Goal: Task Accomplishment & Management: Complete application form

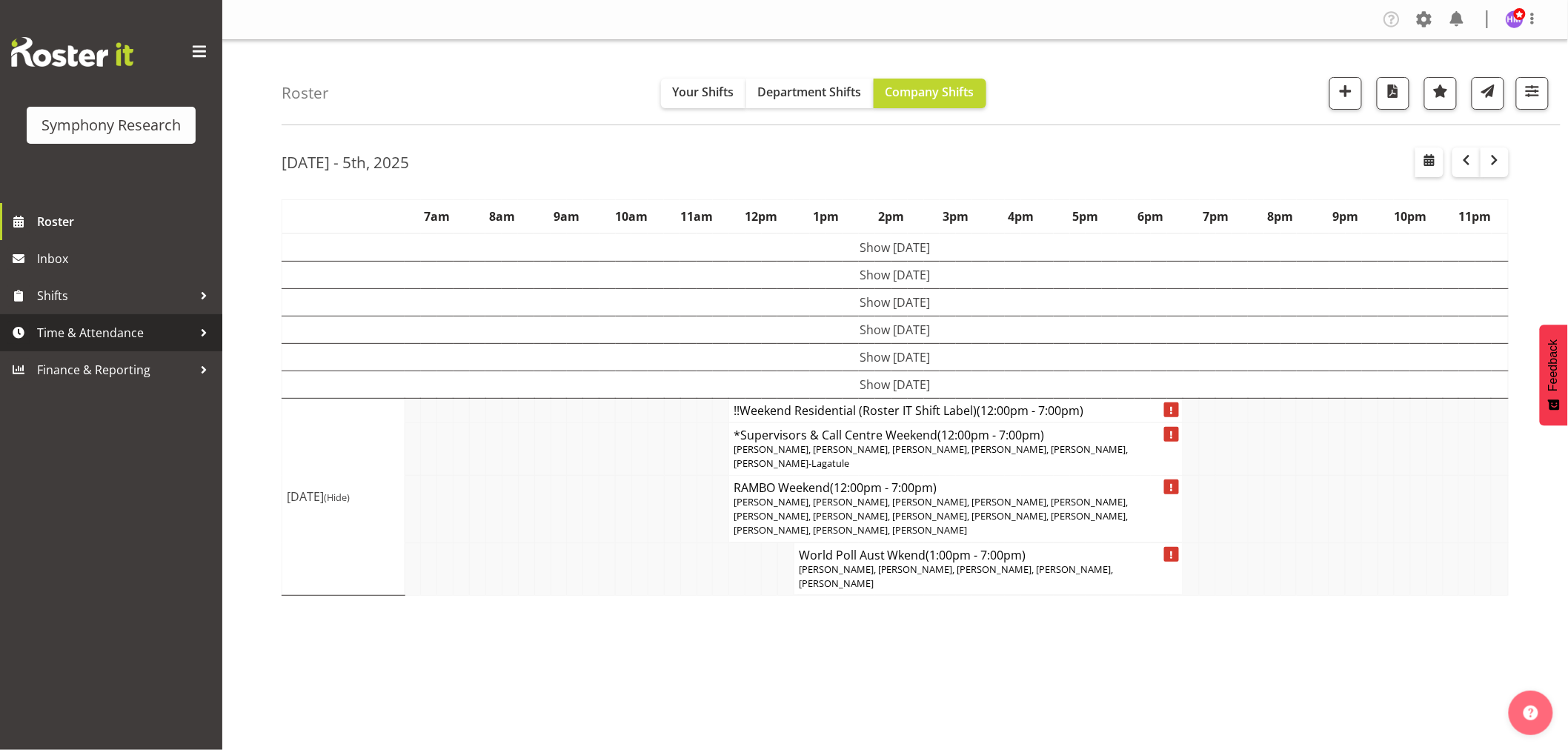
click at [158, 329] on span "Time & Attendance" at bounding box center [115, 333] width 155 height 22
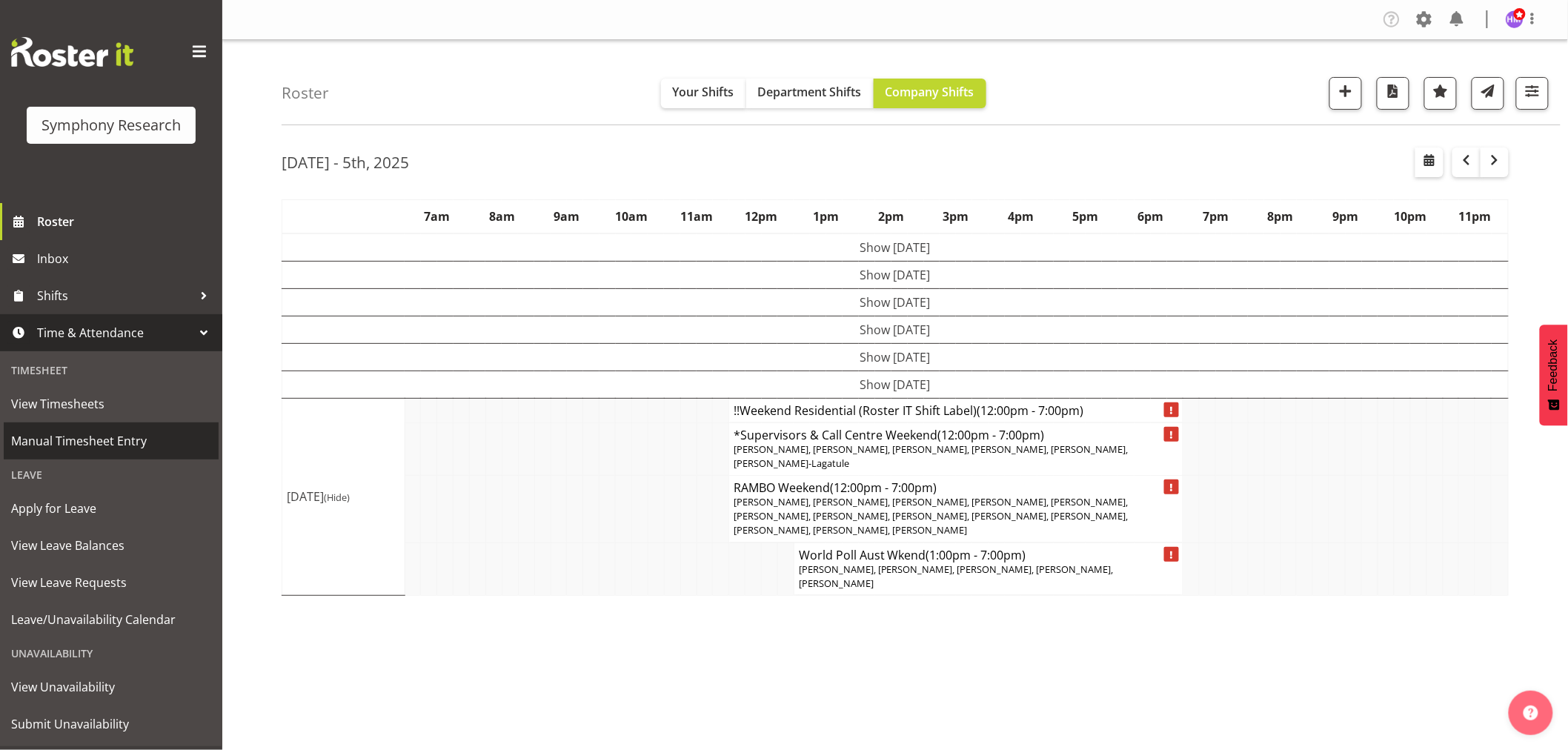
click at [126, 448] on span "Manual Timesheet Entry" at bounding box center [111, 441] width 200 height 22
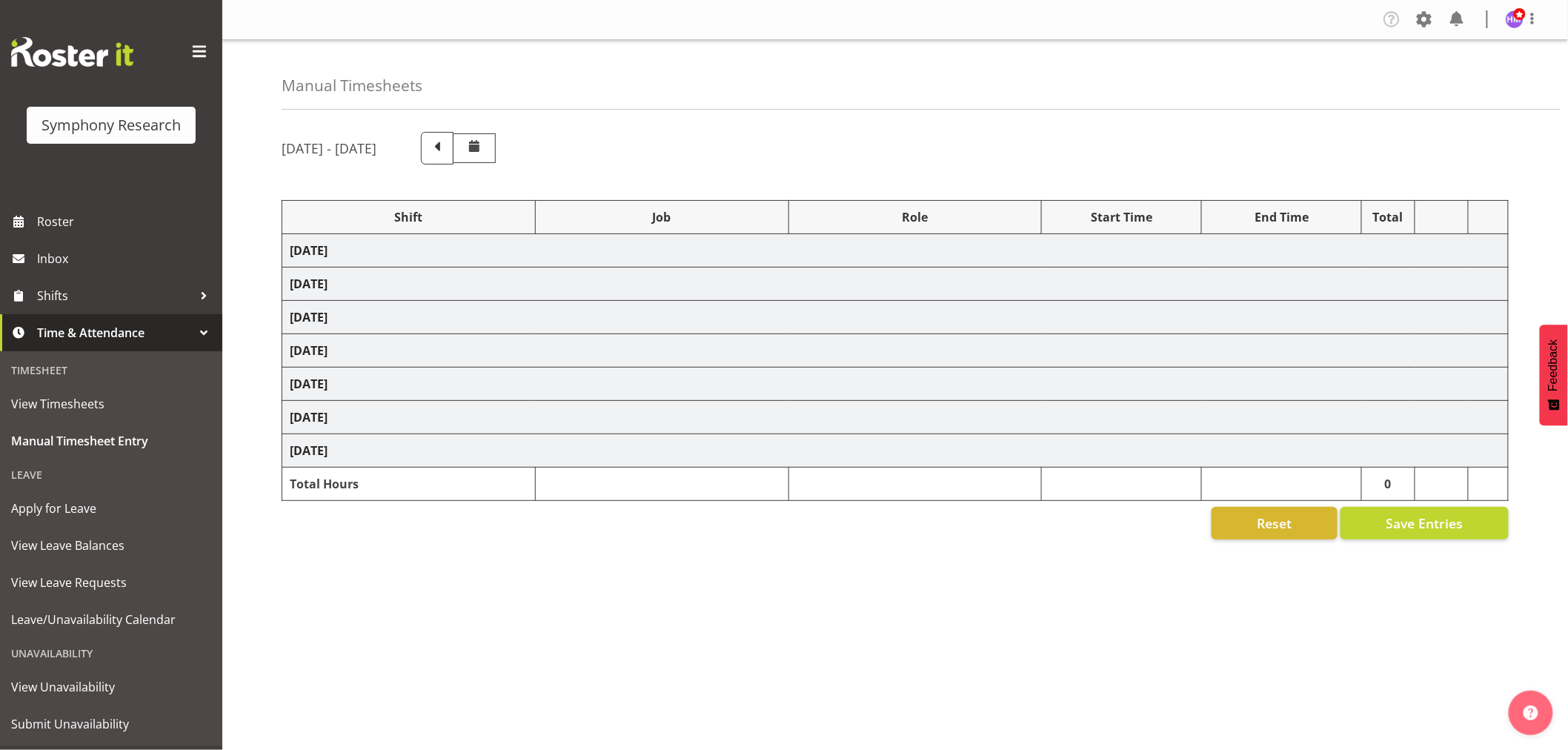
select select "1607"
select select "760"
select select "1607"
select select "743"
select select "1607"
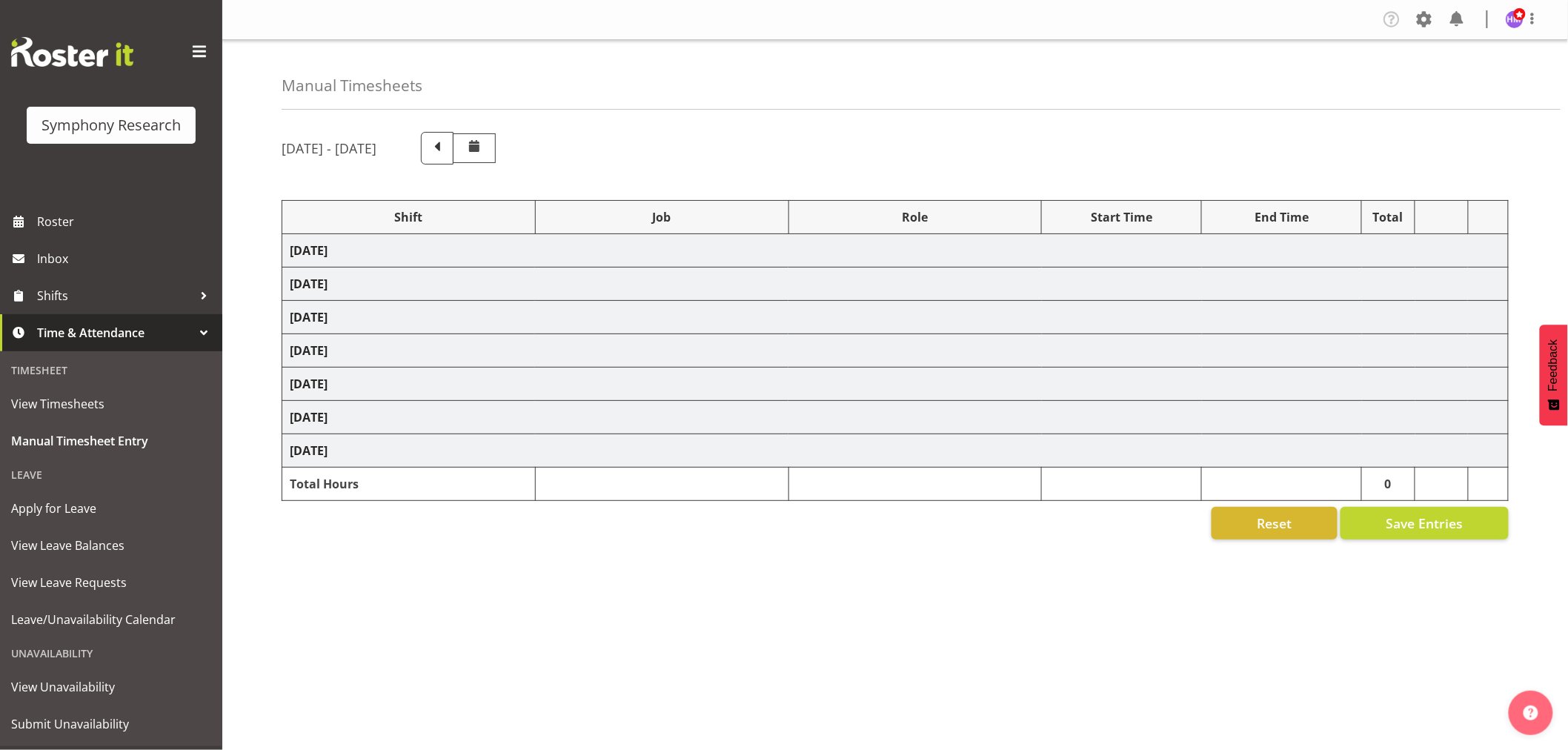
select select "10527"
select select "1607"
select select "10499"
select select "1607"
select select "743"
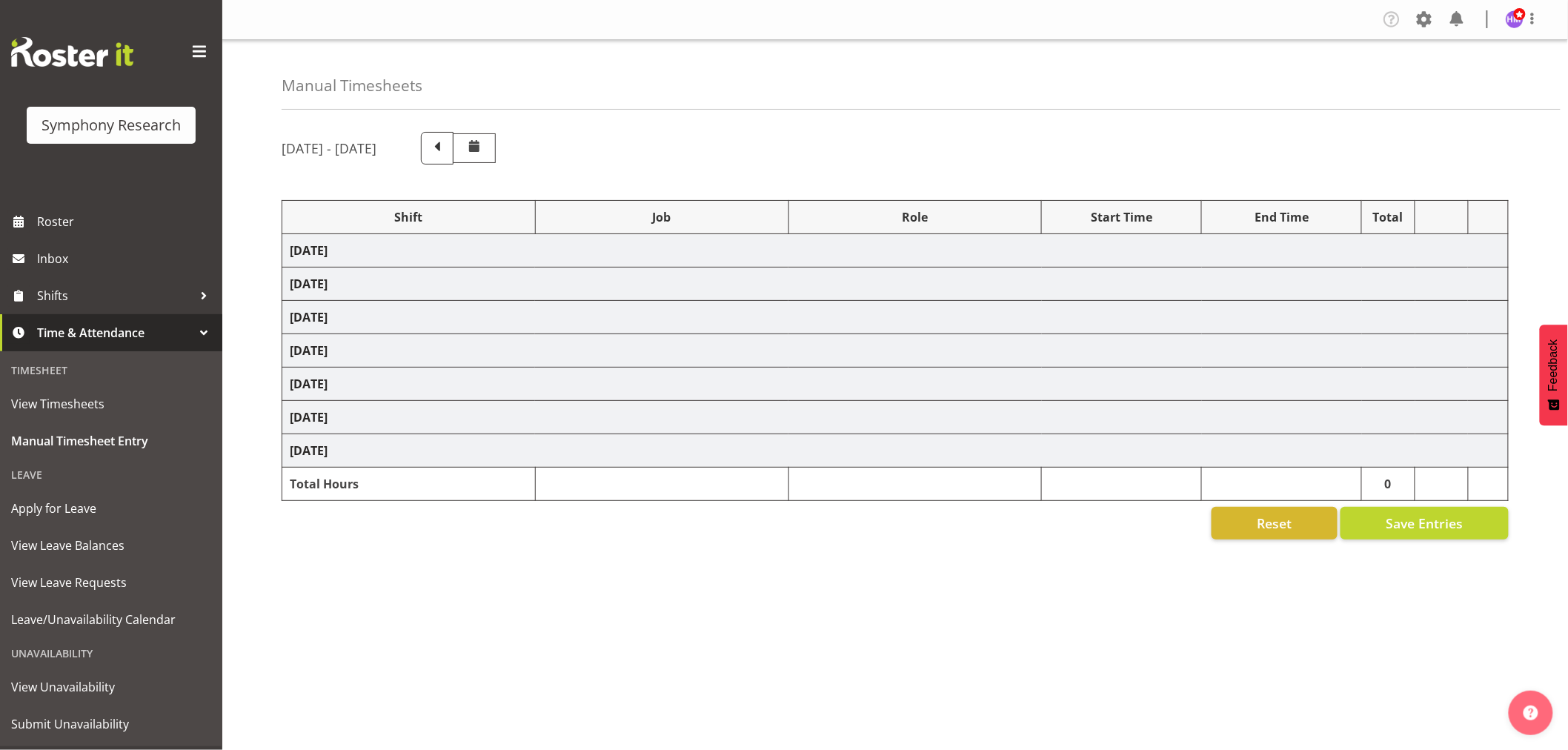
select select "1607"
select select "757"
select select "1607"
select select "10499"
select select "1607"
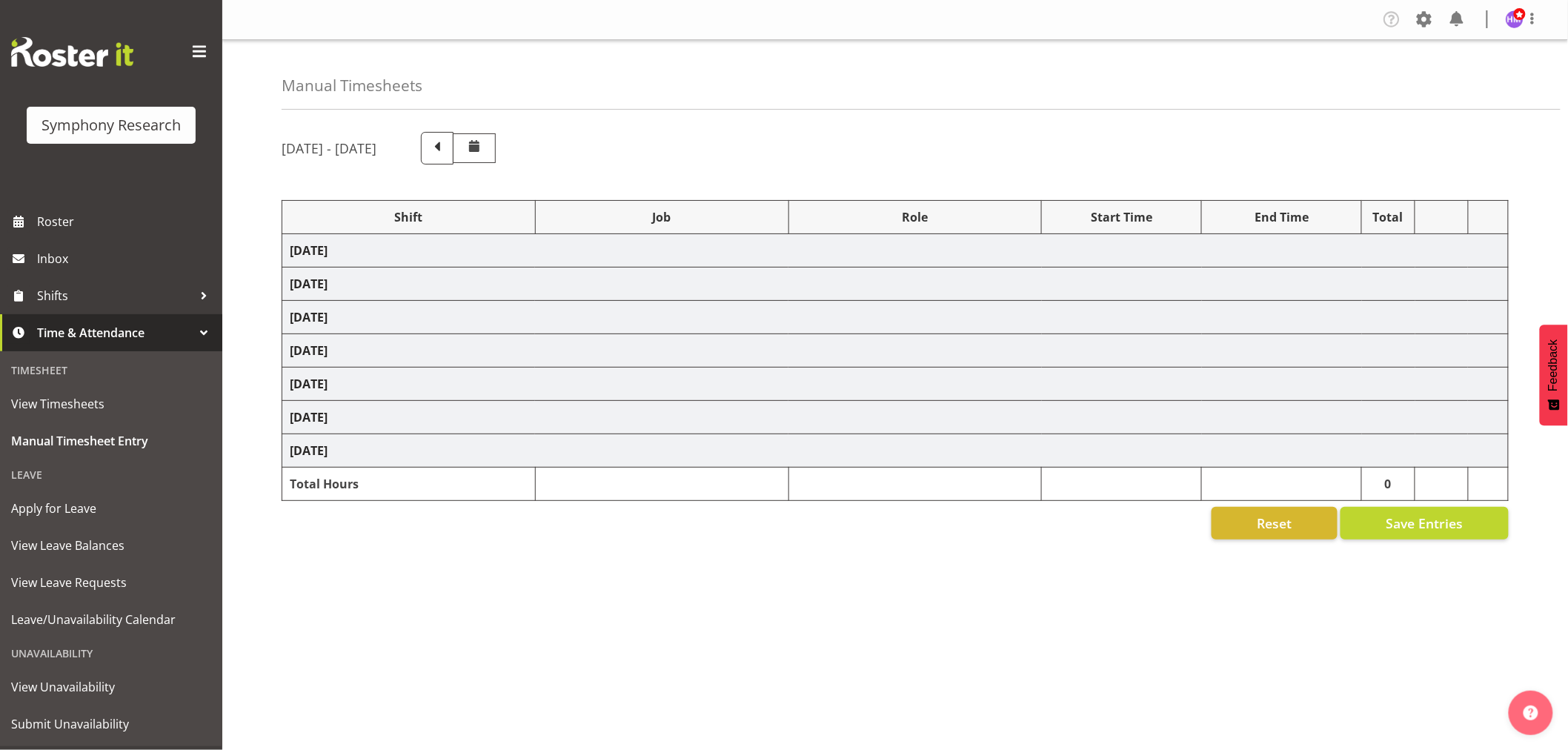
select select "10575"
select select "1607"
select select "10587"
select select "1607"
select select "757"
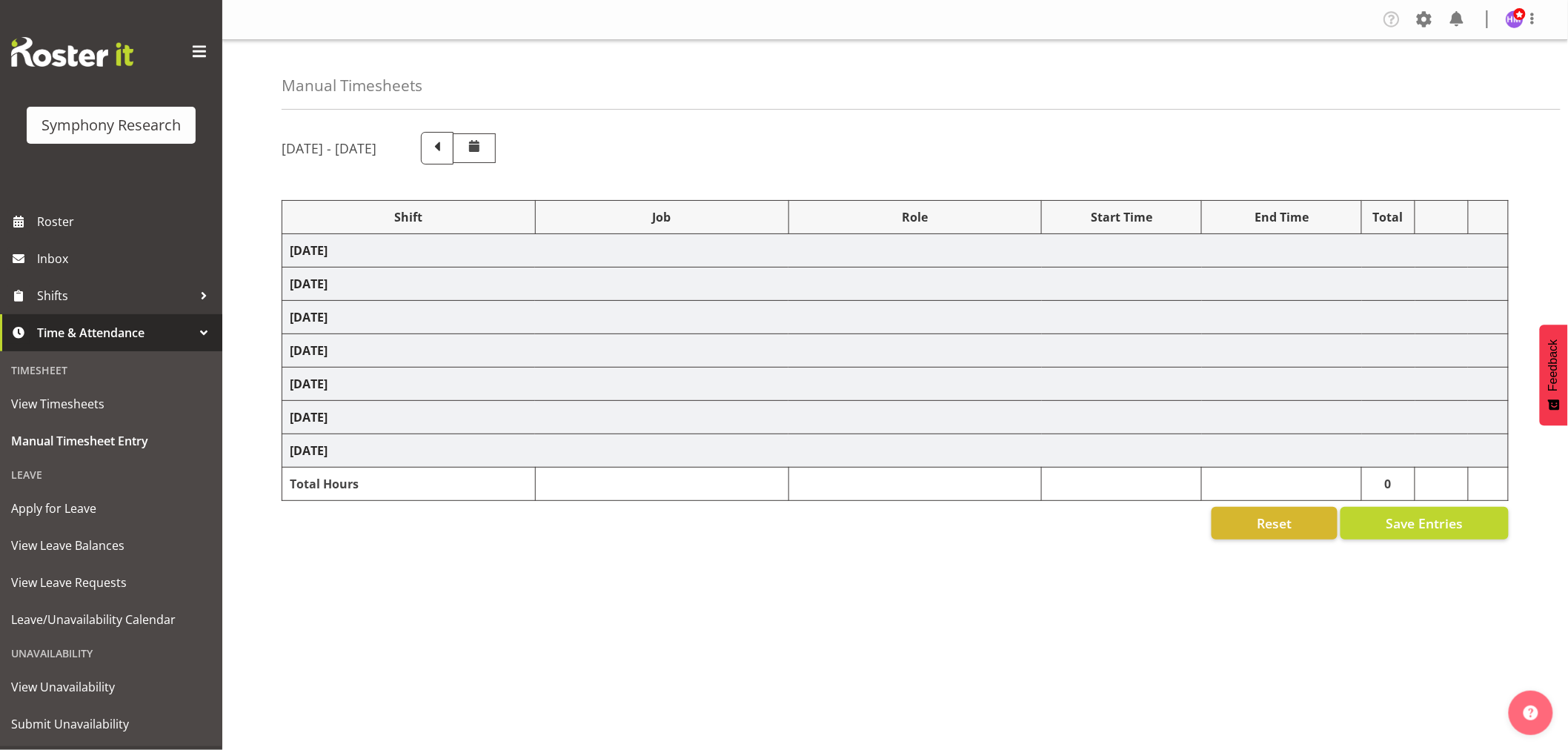
select select "1607"
select select "10575"
select select "1607"
select select "10485"
select select "1607"
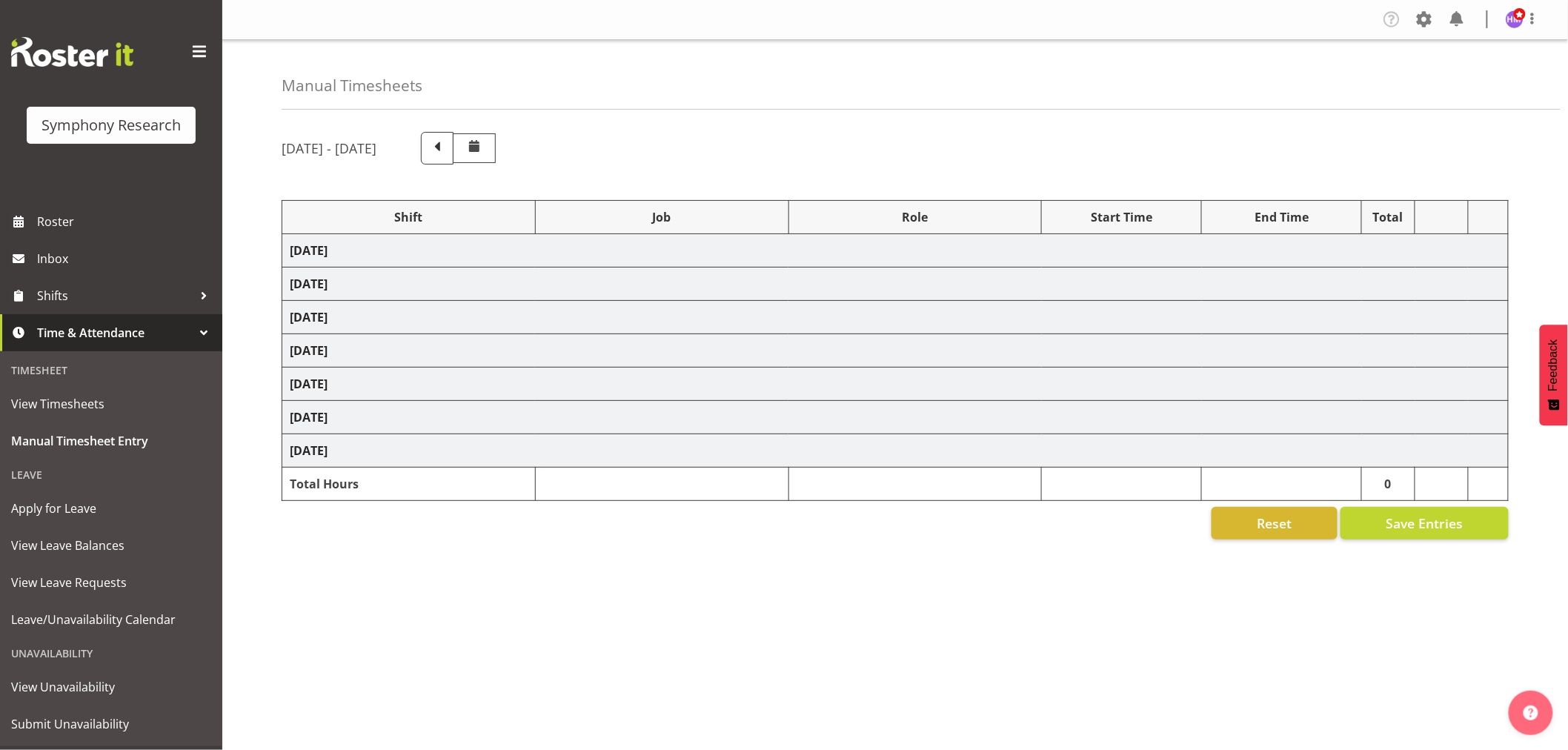
select select "10633"
select select "1607"
select select "10527"
select select "1607"
select select "10499"
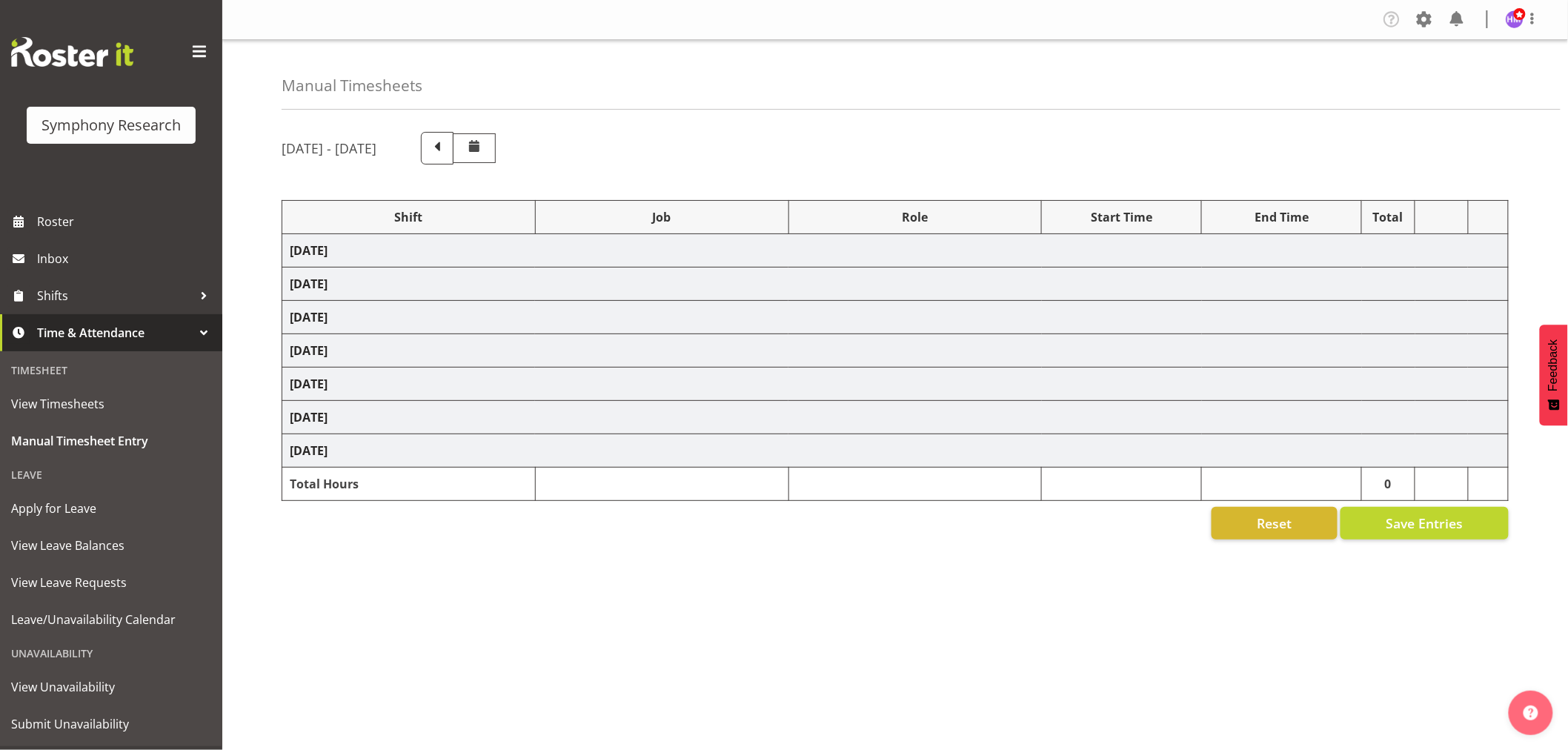
select select "1607"
select select "10731"
select select "1607"
select select "10587"
select select "1607"
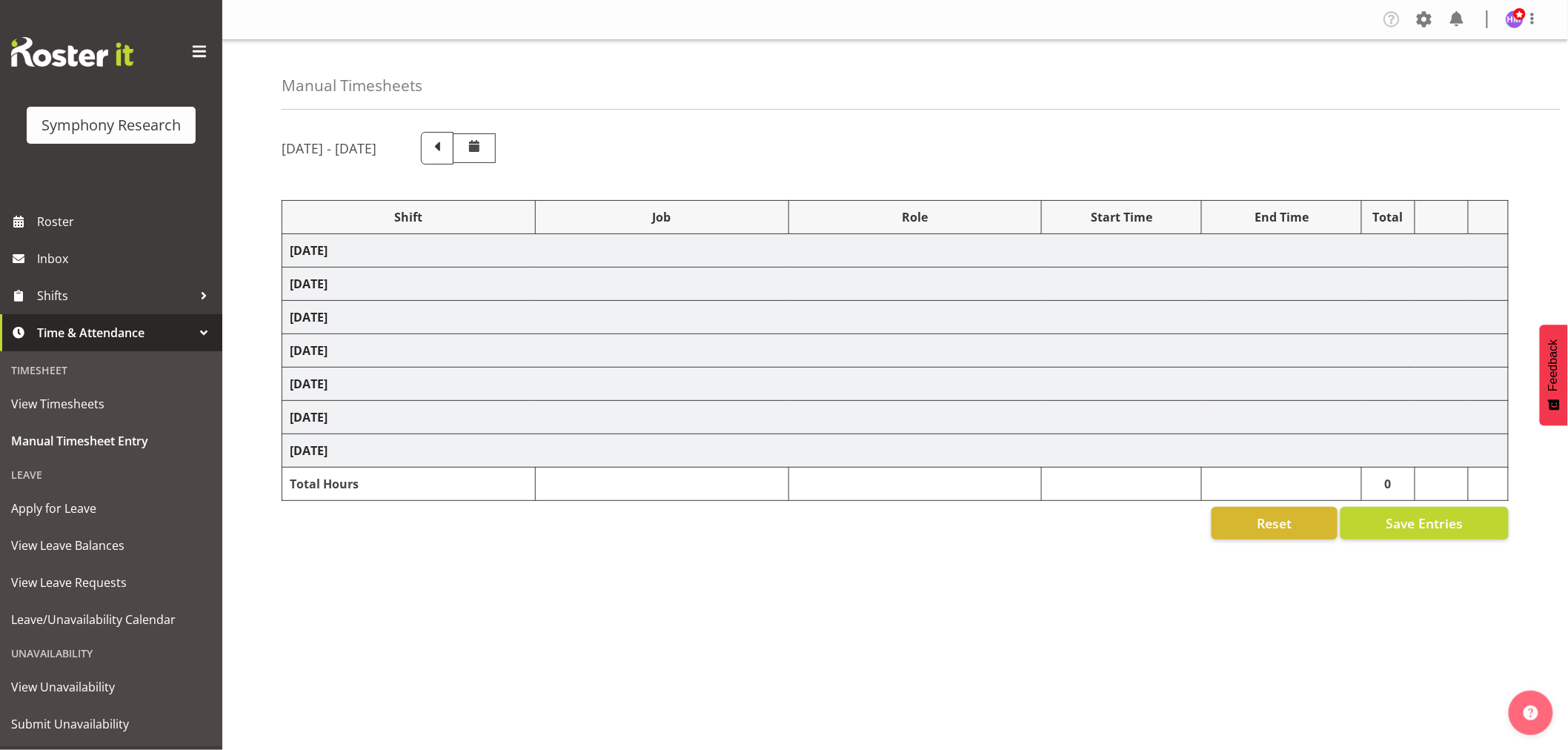
select select "10575"
select select "1607"
select select "10499"
select select "1607"
select select "10633"
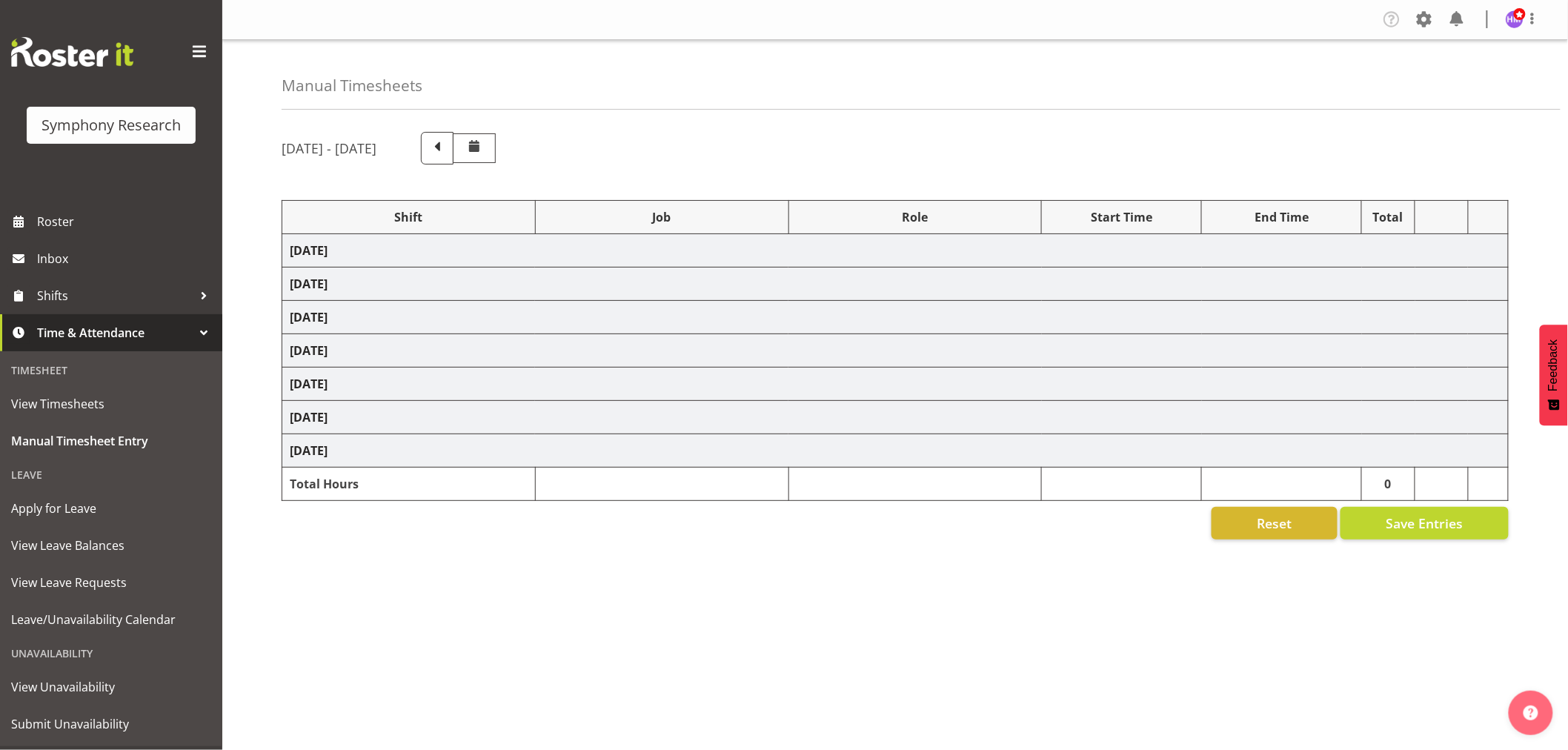
select select "1607"
select select "743"
select select "1607"
select select "10499"
select select "1607"
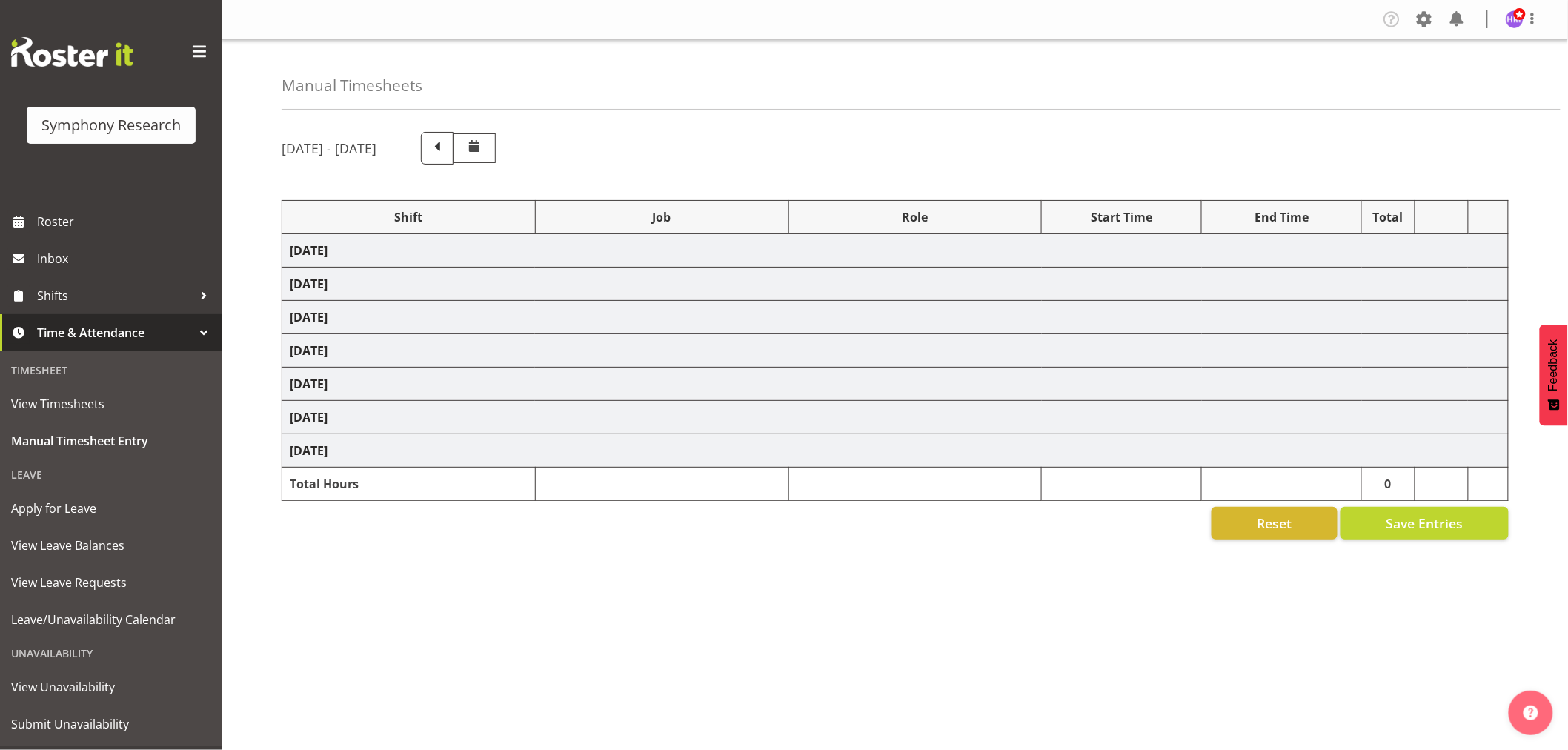
select select "757"
select select "1607"
select select "10587"
select select "1607"
select select "743"
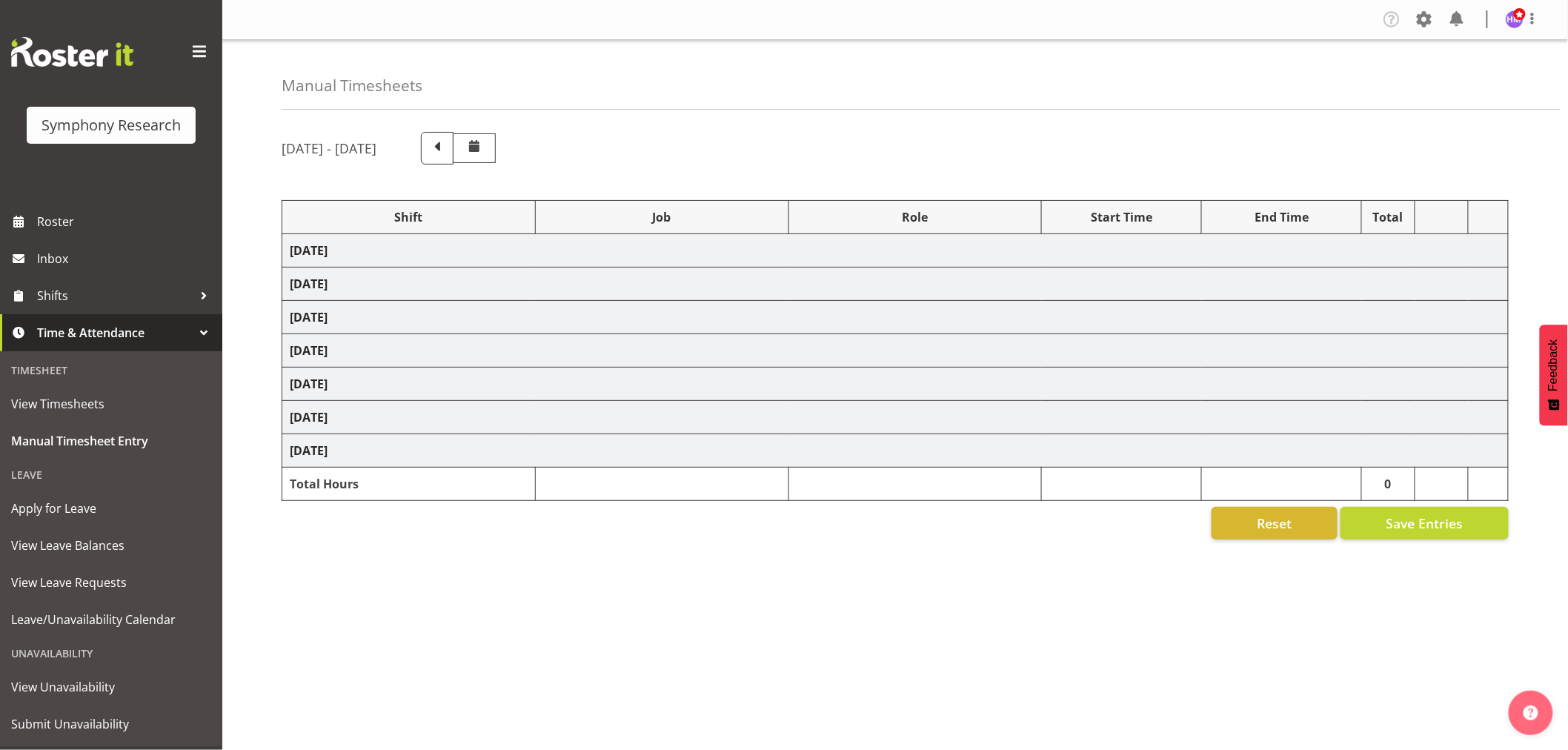
select select "1607"
select select "10587"
select select "1607"
select select "10730"
select select "1607"
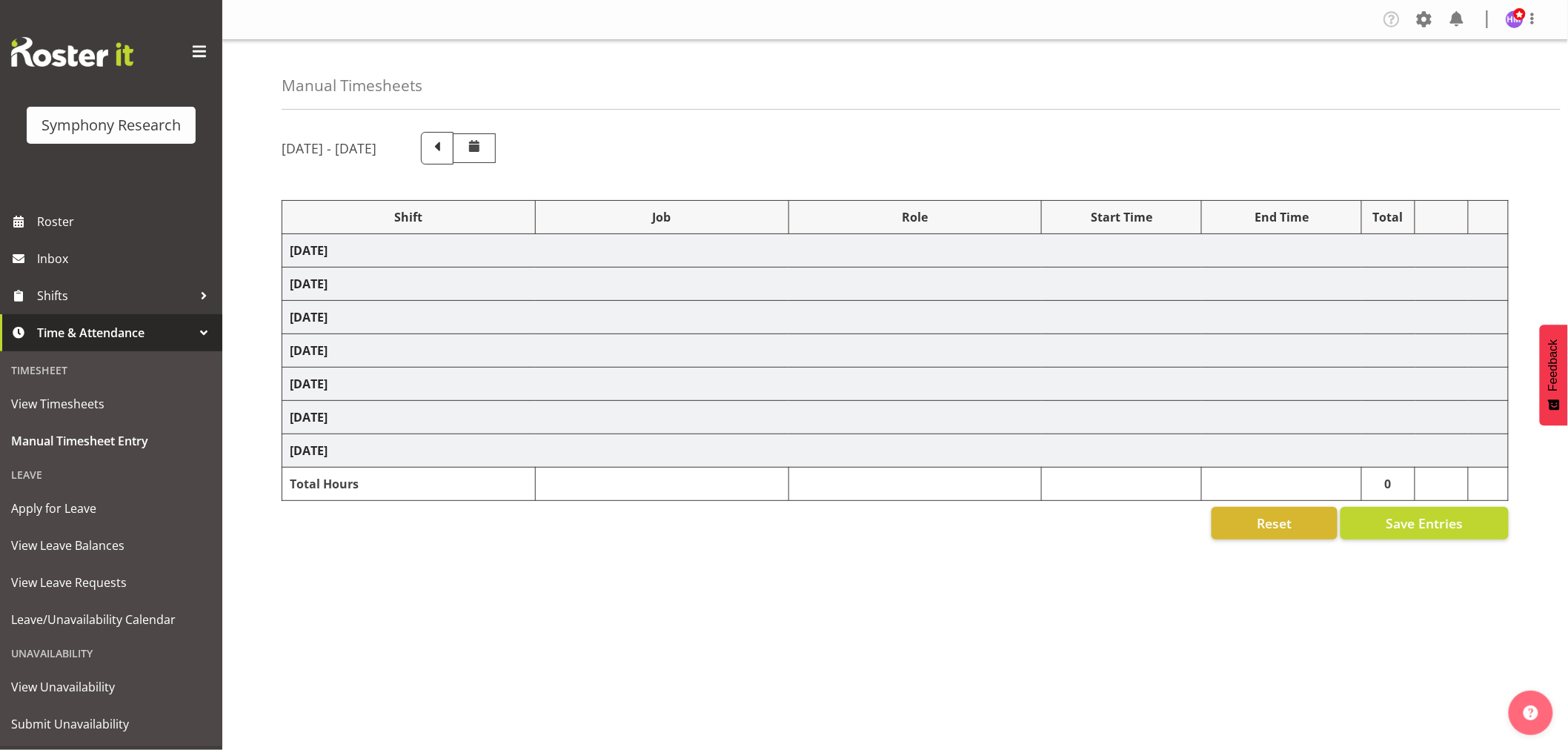
select select "743"
select select "1607"
select select "10732"
select select "1607"
select select "10732"
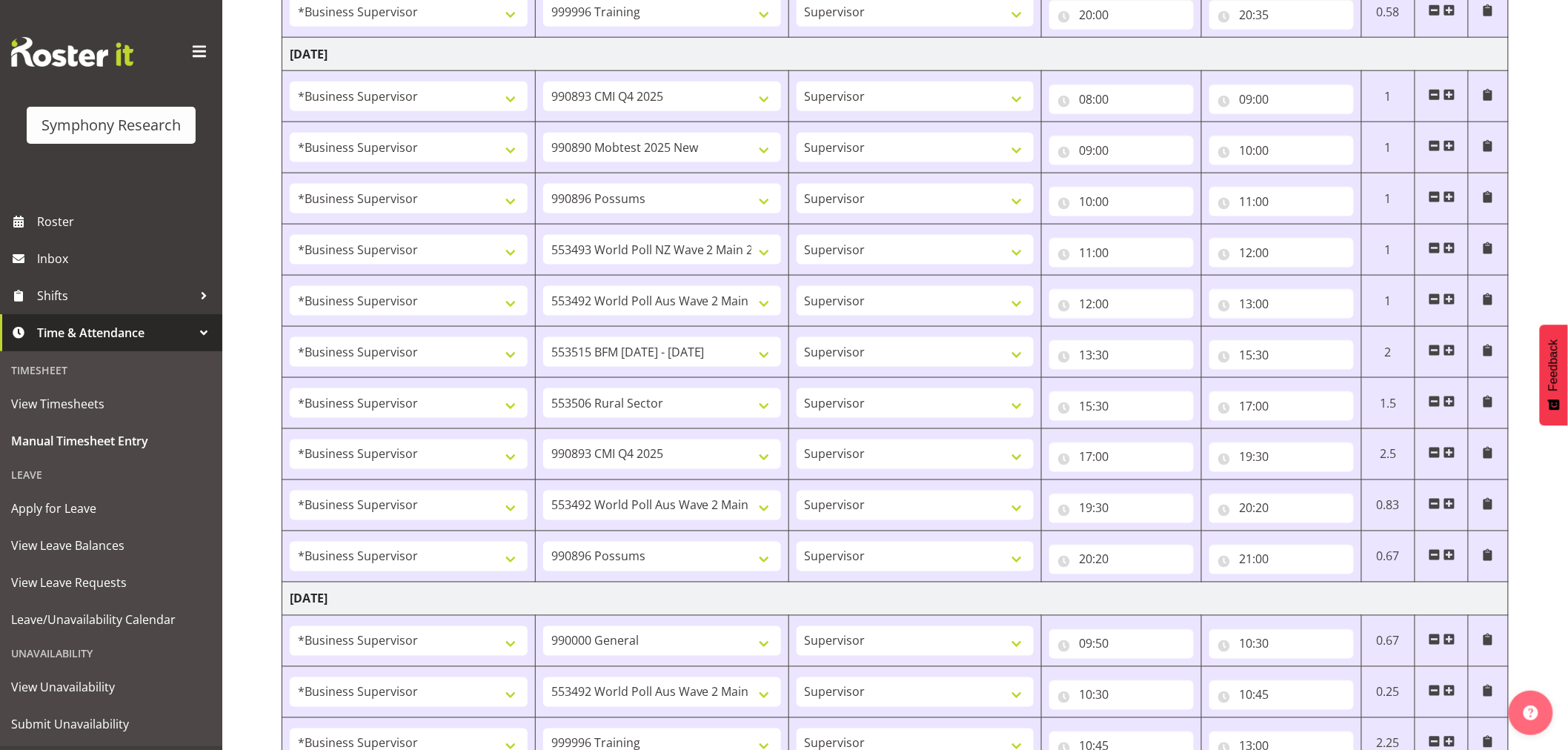
scroll to position [1453, 0]
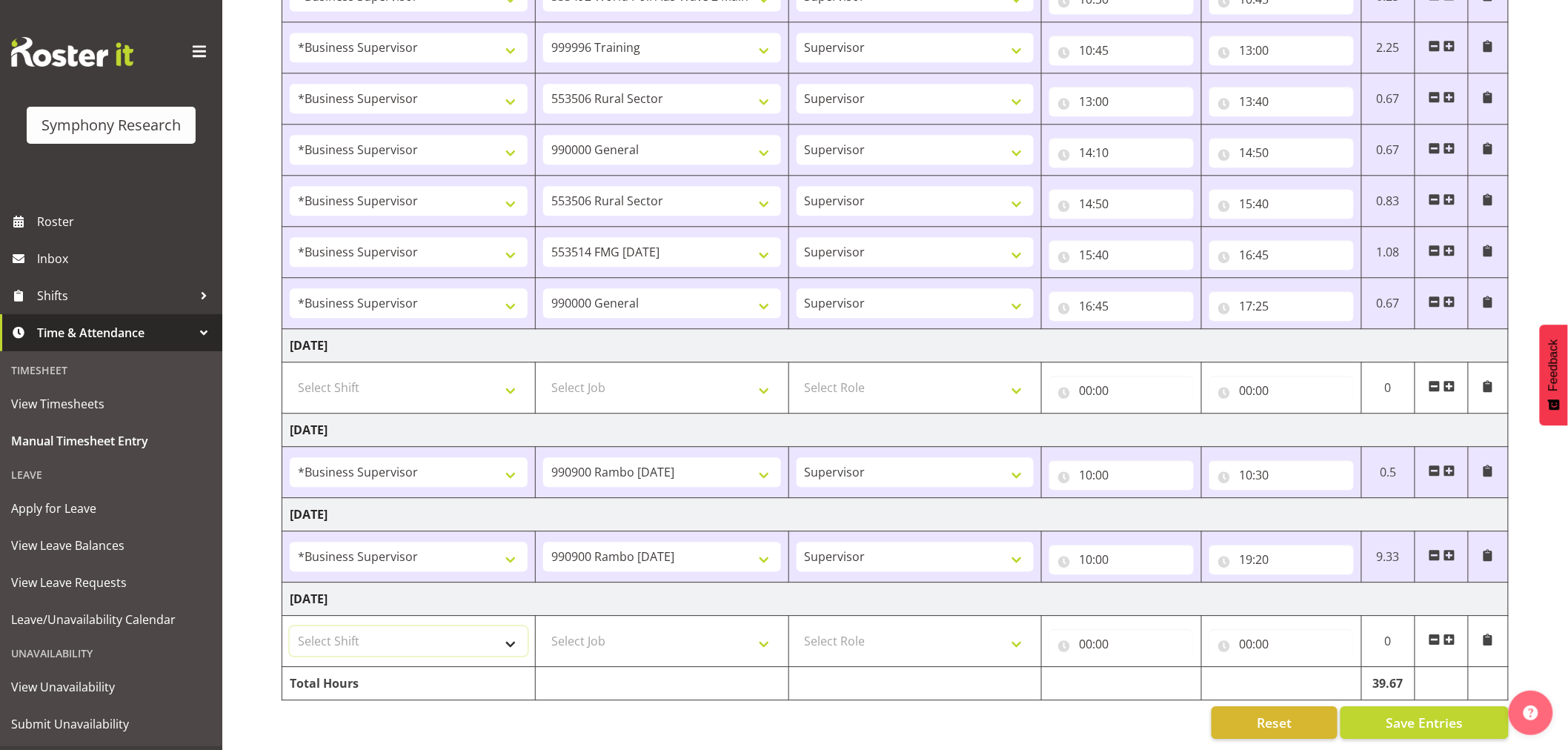
click at [411, 632] on select "Select Shift !!Weekend Residential (Roster IT Shift Label) *Business 9/10am ~ 4…" at bounding box center [409, 641] width 238 height 30
select select "1607"
click at [290, 626] on select "Select Shift !!Weekend Residential (Roster IT Shift Label) *Business 9/10am ~ 4…" at bounding box center [409, 641] width 238 height 30
click at [662, 615] on td "Select Job 550060 IF Admin 553492 World Poll Aus Wave 2 Main 2025 553493 World …" at bounding box center [662, 641] width 254 height 51
click at [673, 626] on select "Select Job 550060 IF Admin 553492 World Poll Aus Wave 2 Main 2025 553493 World …" at bounding box center [663, 641] width 238 height 30
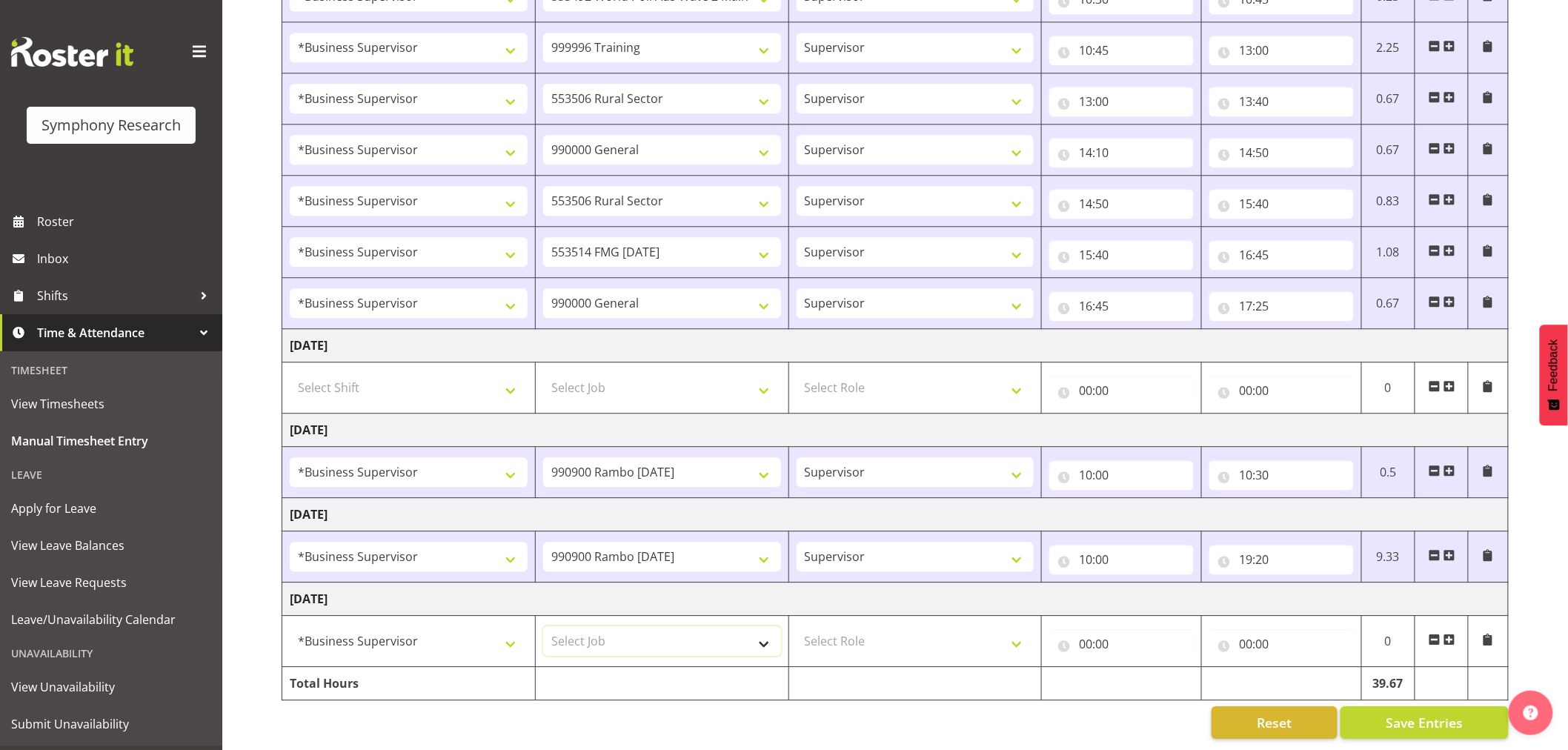
select select "10732"
click at [544, 626] on select "Select Job 550060 IF Admin 553492 World Poll Aus Wave 2 Main 2025 553493 World …" at bounding box center [663, 641] width 238 height 30
drag, startPoint x: 878, startPoint y: 627, endPoint x: 886, endPoint y: 643, distance: 17.9
click at [878, 627] on select "Select Role Supervisor Interviewing Briefing" at bounding box center [915, 641] width 238 height 30
select select "45"
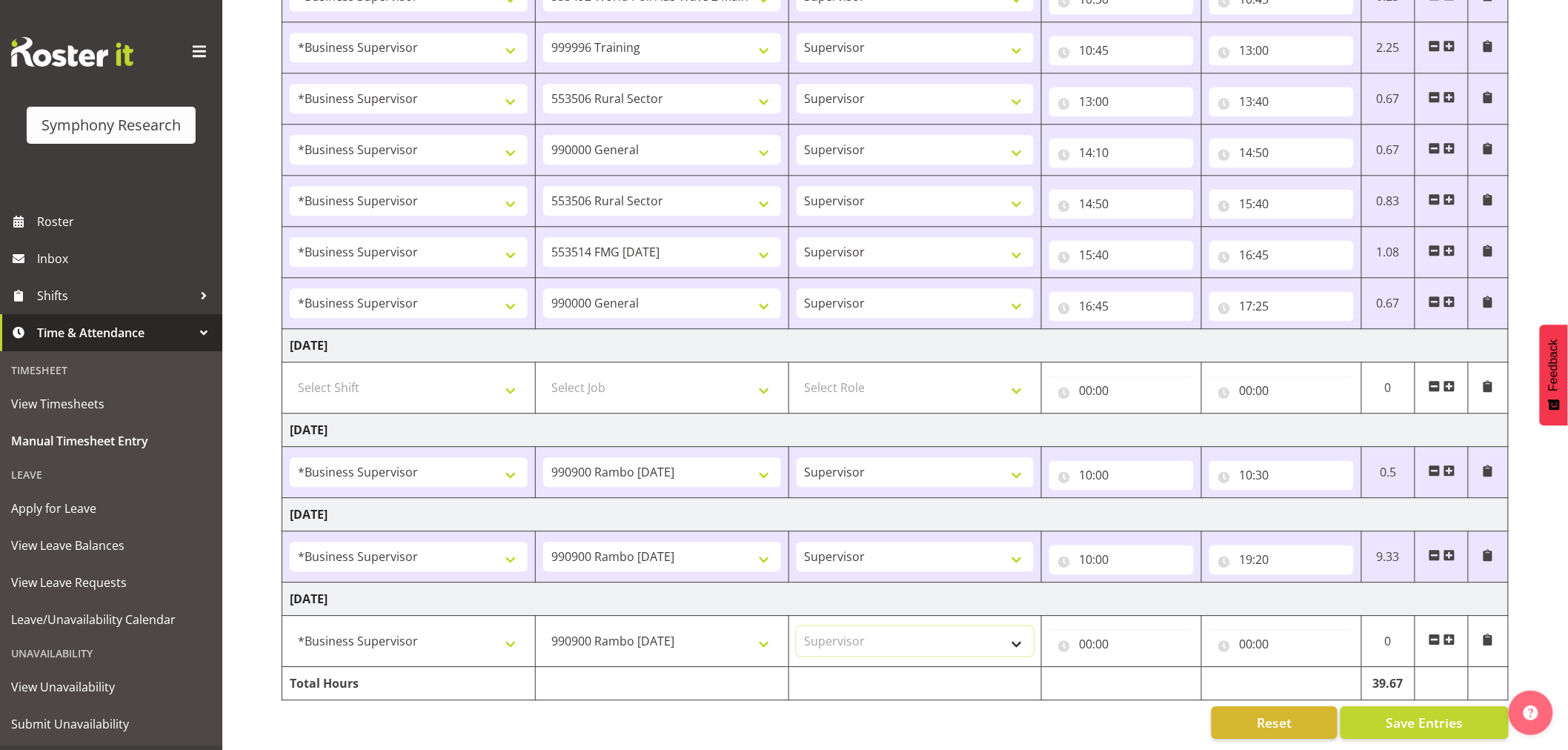
click at [796, 626] on select "Select Role Supervisor Interviewing Briefing" at bounding box center [915, 641] width 238 height 30
click at [1081, 634] on input "00:00" at bounding box center [1121, 644] width 145 height 30
drag, startPoint x: 1144, startPoint y: 665, endPoint x: 1144, endPoint y: 655, distance: 10.0
click at [1144, 668] on select "00 01 02 03 04 05 06 07 08 09 10 11 12 13 14 15 16 17 18 19 20 21 22 23" at bounding box center [1150, 683] width 34 height 30
select select "10"
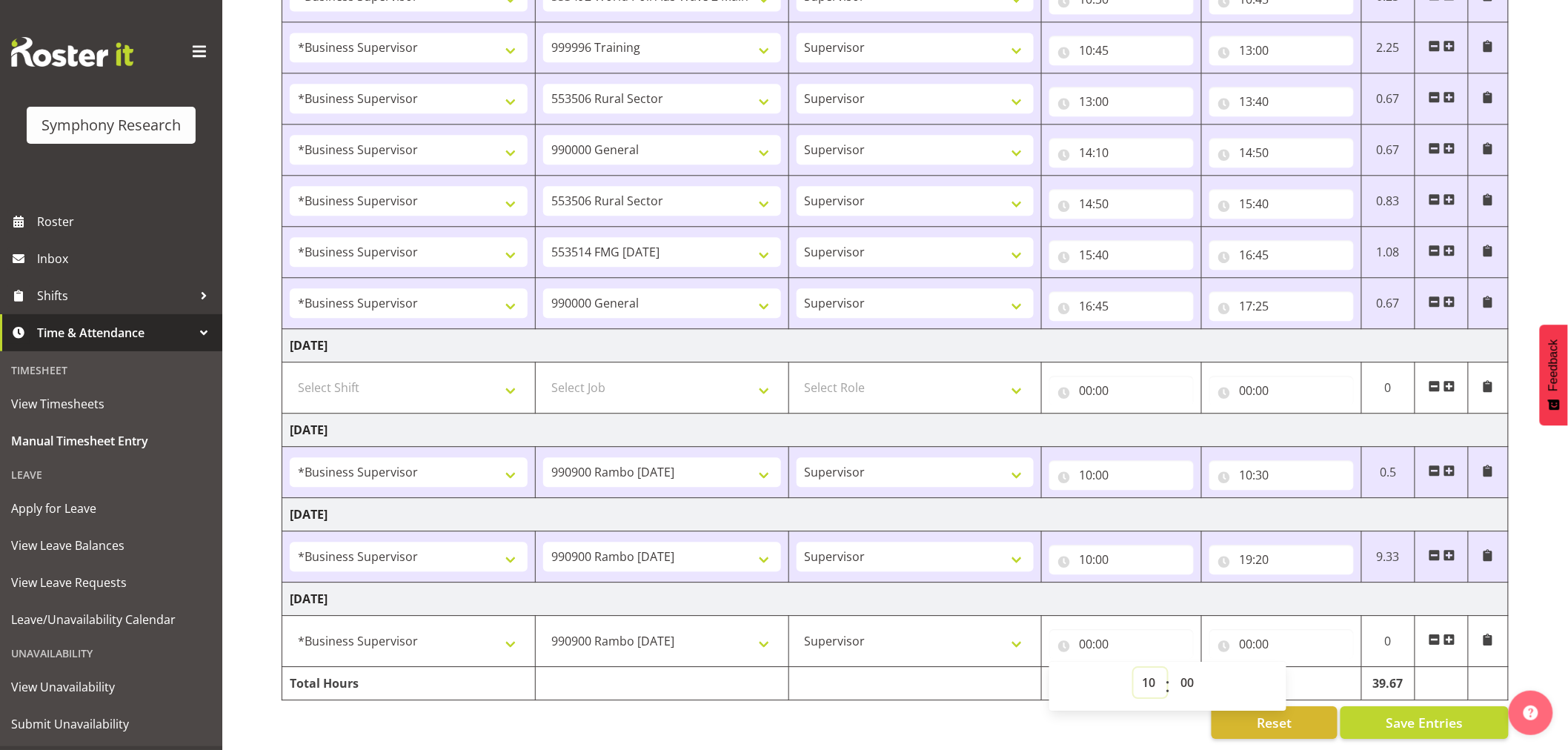
click at [1134, 668] on select "00 01 02 03 04 05 06 07 08 09 10 11 12 13 14 15 16 17 18 19 20 21 22 23" at bounding box center [1150, 683] width 34 height 30
type input "10:00"
click at [1253, 640] on input "00:00" at bounding box center [1281, 644] width 145 height 30
click at [1305, 683] on select "00 01 02 03 04 05 06 07 08 09 10 11 12 13 14 15 16 17 18 19 20 21 22 23" at bounding box center [1310, 683] width 34 height 30
select select "19"
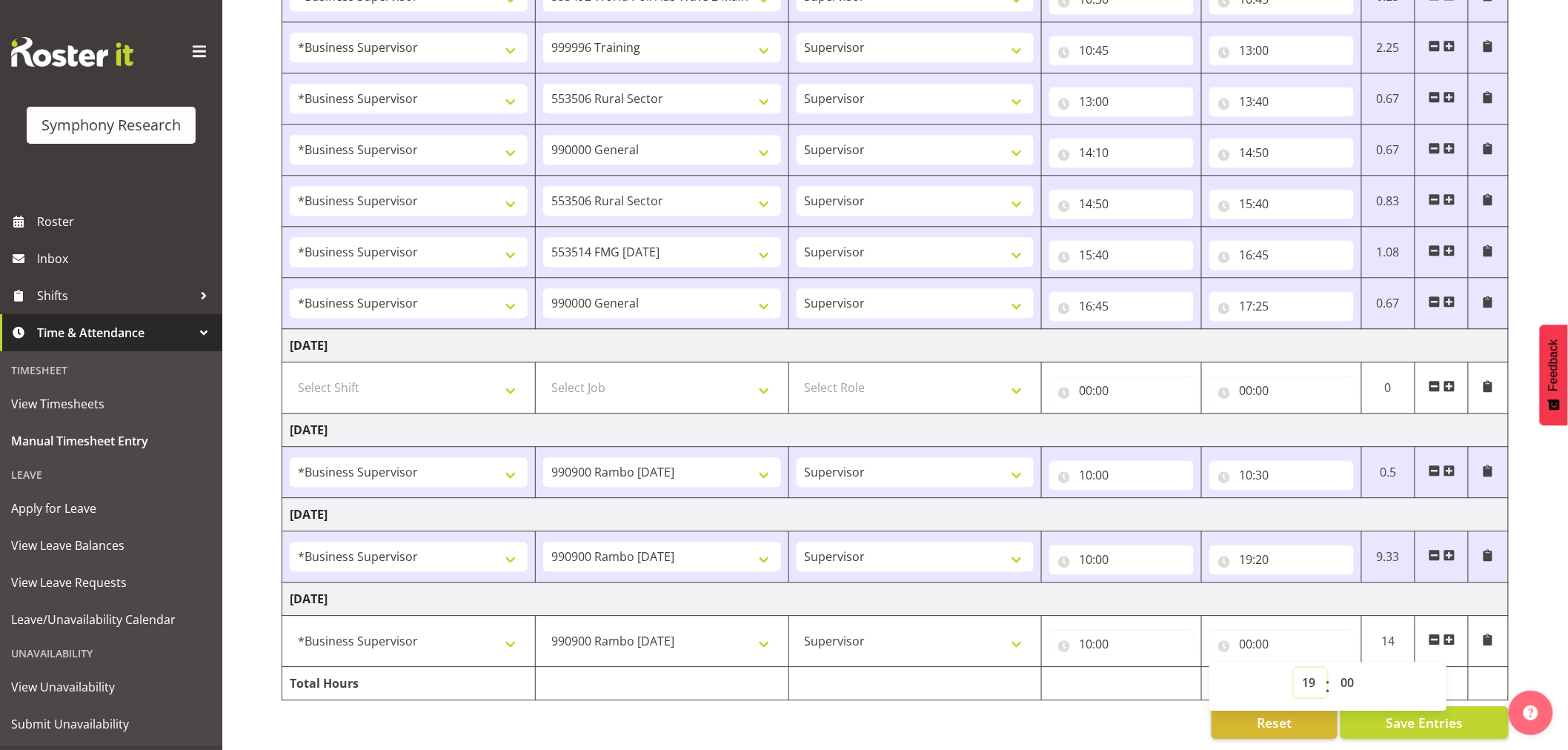
click at [1293, 668] on select "00 01 02 03 04 05 06 07 08 09 10 11 12 13 14 15 16 17 18 19 20 21 22 23" at bounding box center [1310, 683] width 34 height 30
type input "19:00"
click at [1353, 672] on select "00 01 02 03 04 05 06 07 08 09 10 11 12 13 14 15 16 17 18 19 20 21 22 23 24 25 2…" at bounding box center [1349, 683] width 34 height 30
select select "10"
click at [1333, 668] on select "00 01 02 03 04 05 06 07 08 09 10 11 12 13 14 15 16 17 18 19 20 21 22 23 24 25 2…" at bounding box center [1349, 683] width 34 height 30
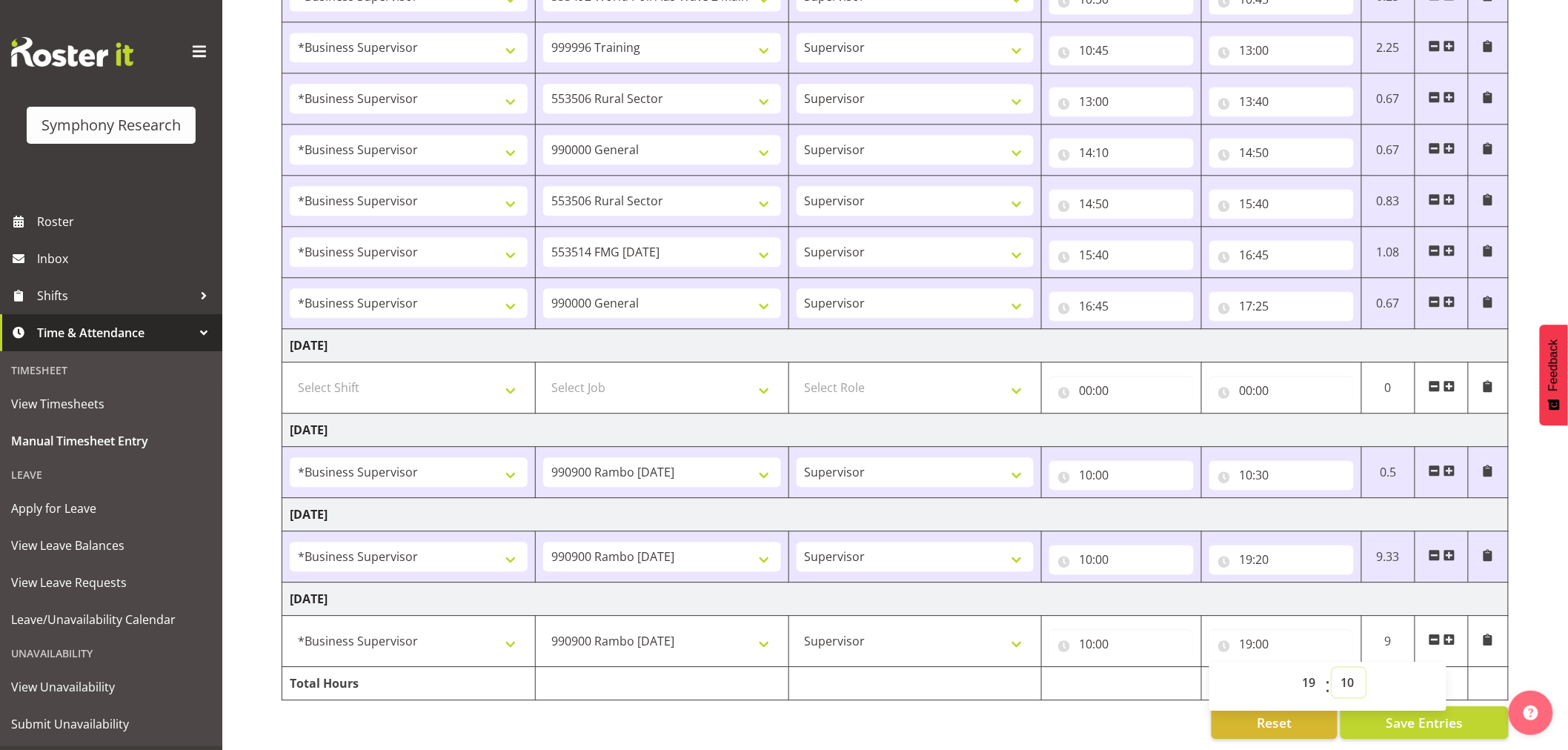
type input "19:10"
click at [1426, 719] on span "Save Entries" at bounding box center [1423, 722] width 77 height 19
